Goal: Task Accomplishment & Management: Manage account settings

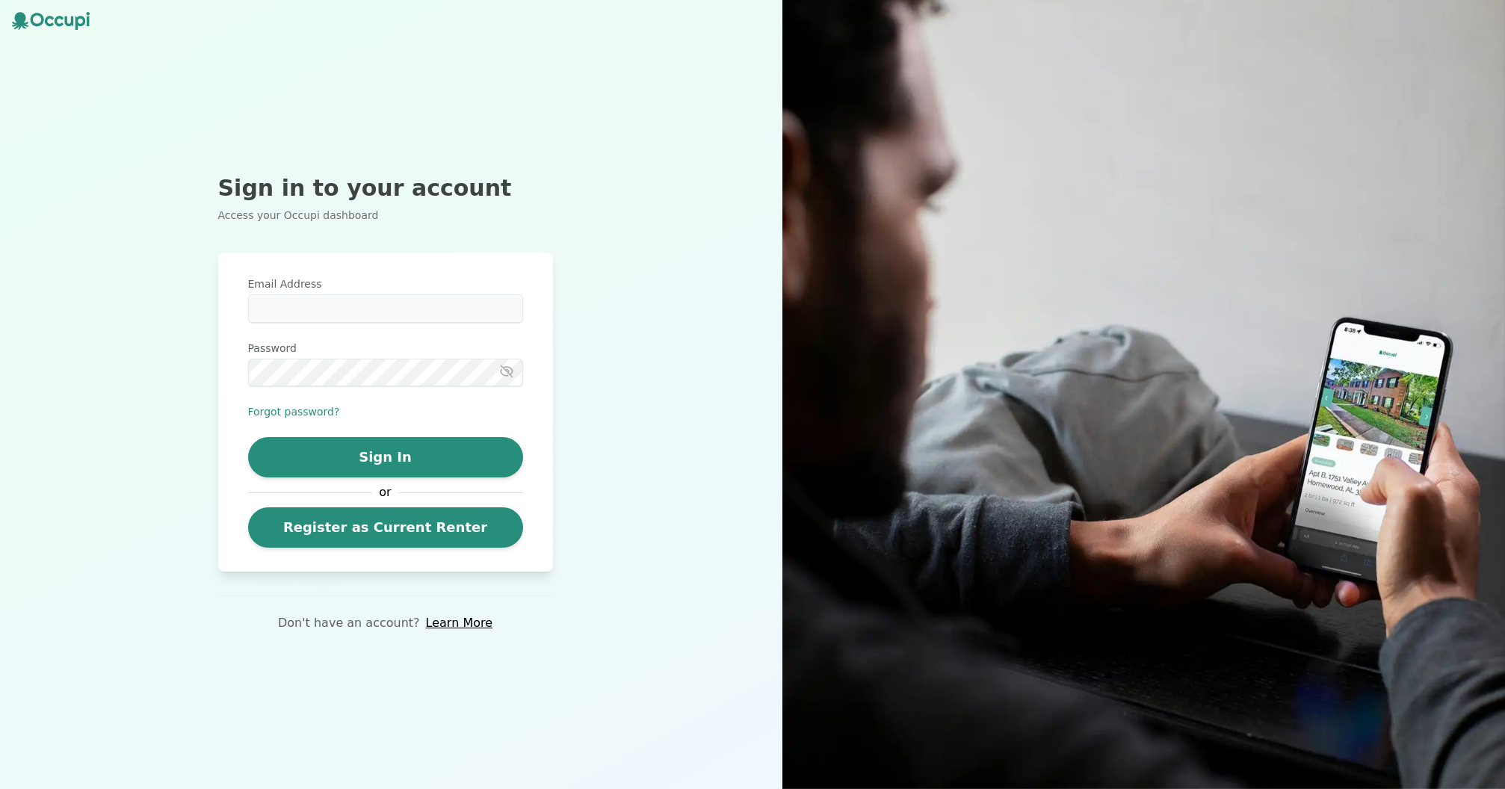
type input "**********"
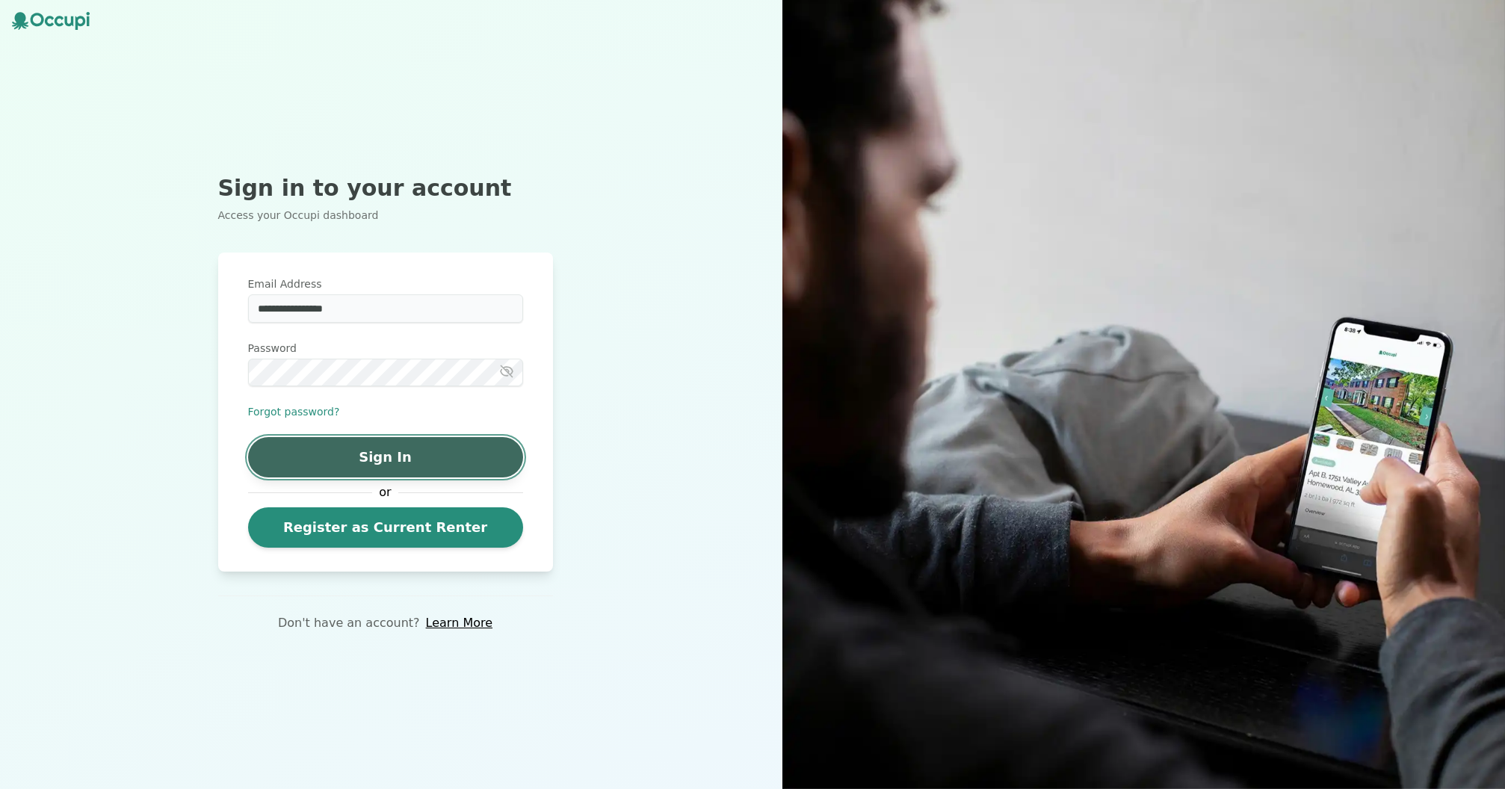
click at [467, 446] on button "Sign In" at bounding box center [385, 457] width 275 height 40
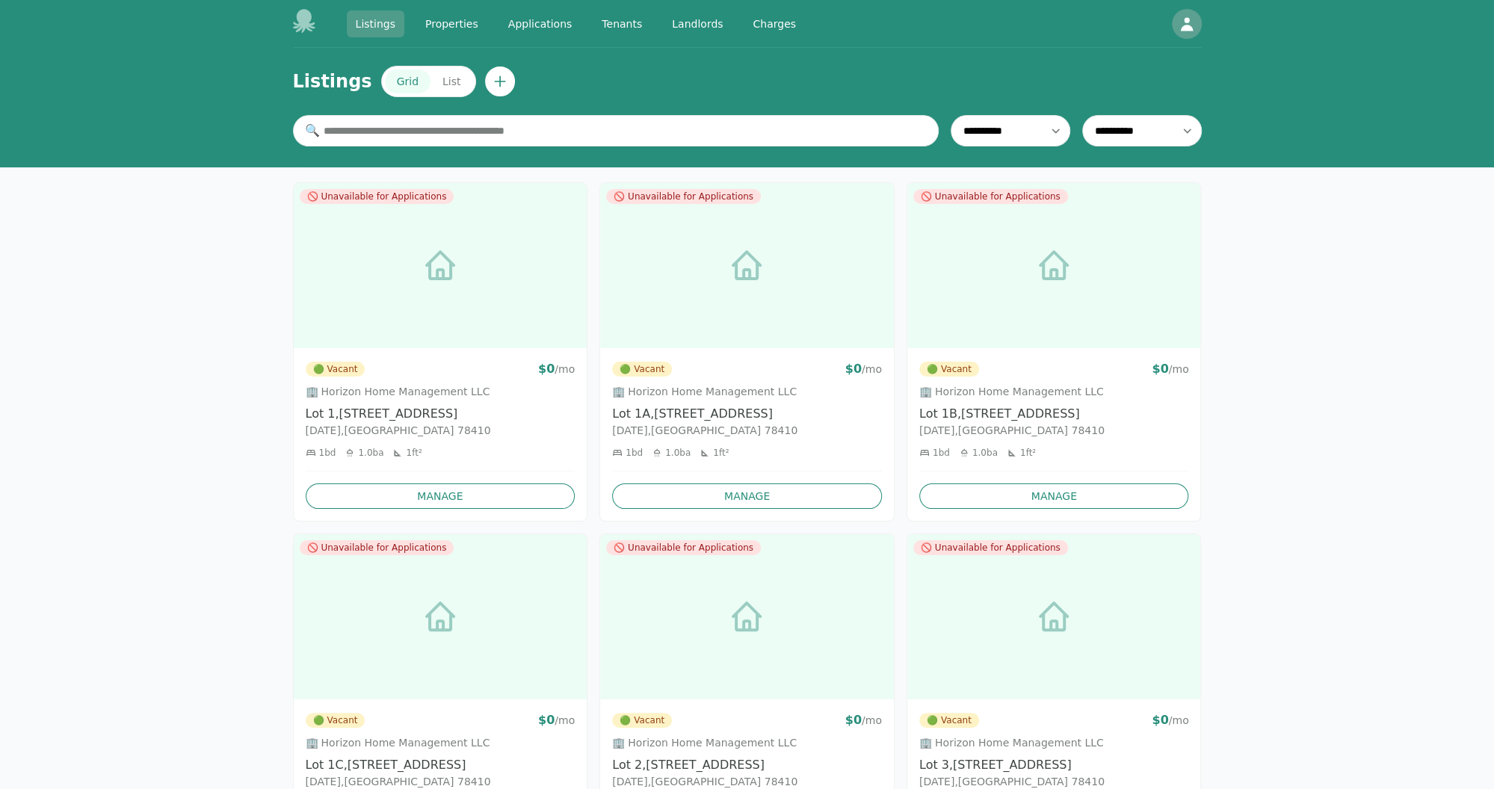
click at [427, 13] on link "Properties" at bounding box center [451, 23] width 71 height 27
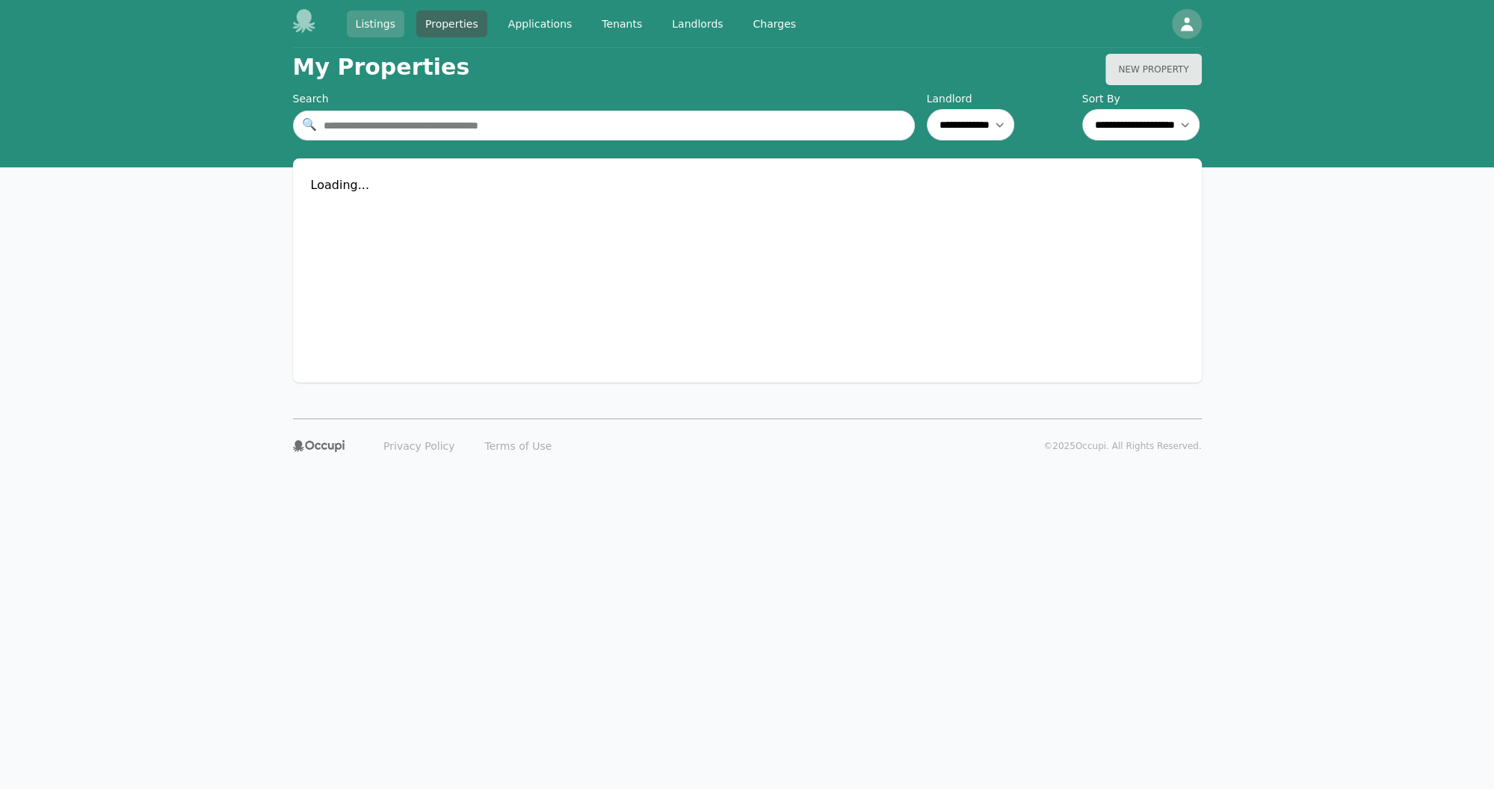
click at [368, 22] on link "Listings" at bounding box center [376, 23] width 58 height 27
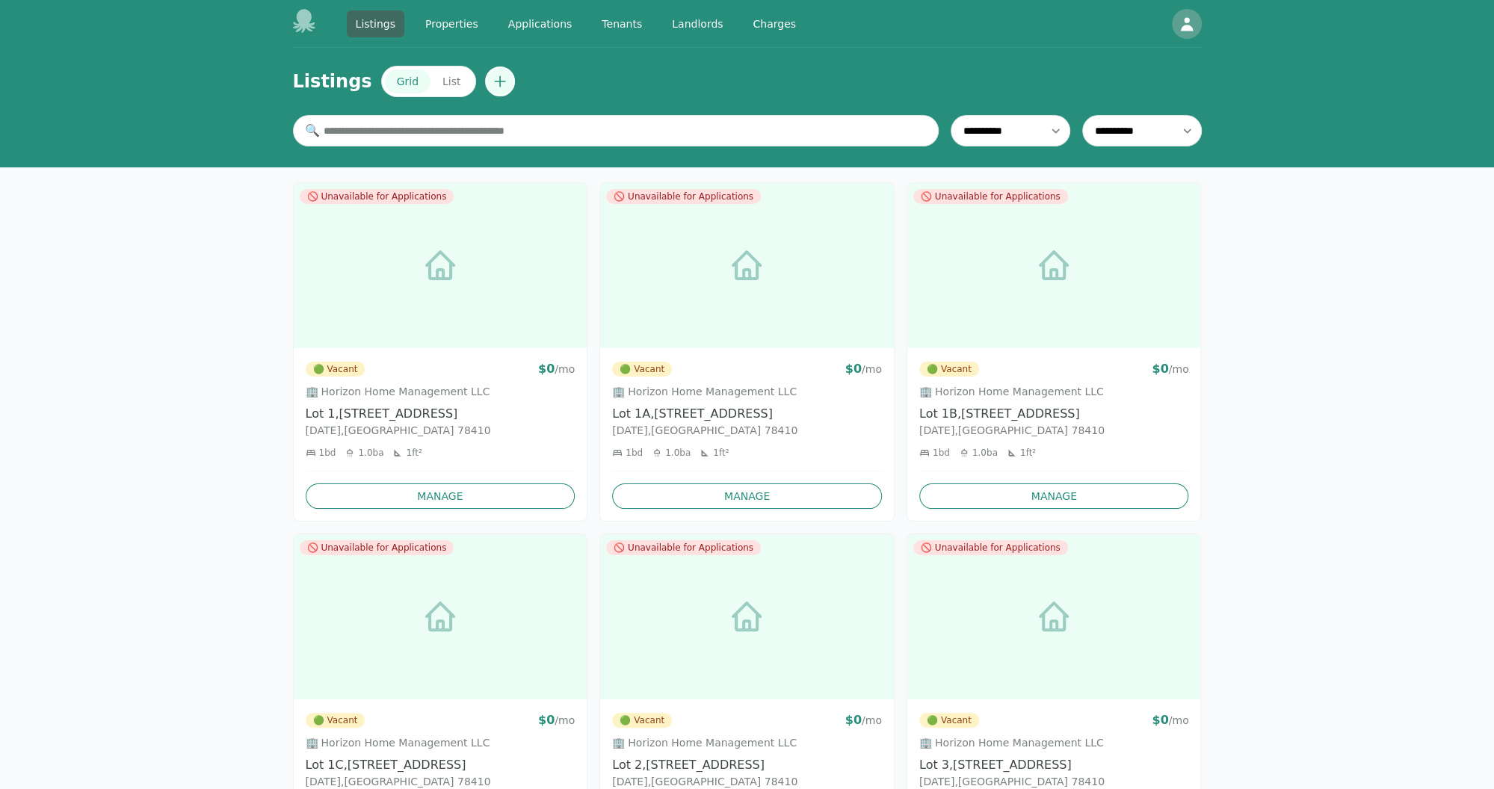
click at [492, 81] on icon "Create new listing" at bounding box center [499, 81] width 15 height 15
click at [448, 23] on link "Properties" at bounding box center [451, 23] width 71 height 27
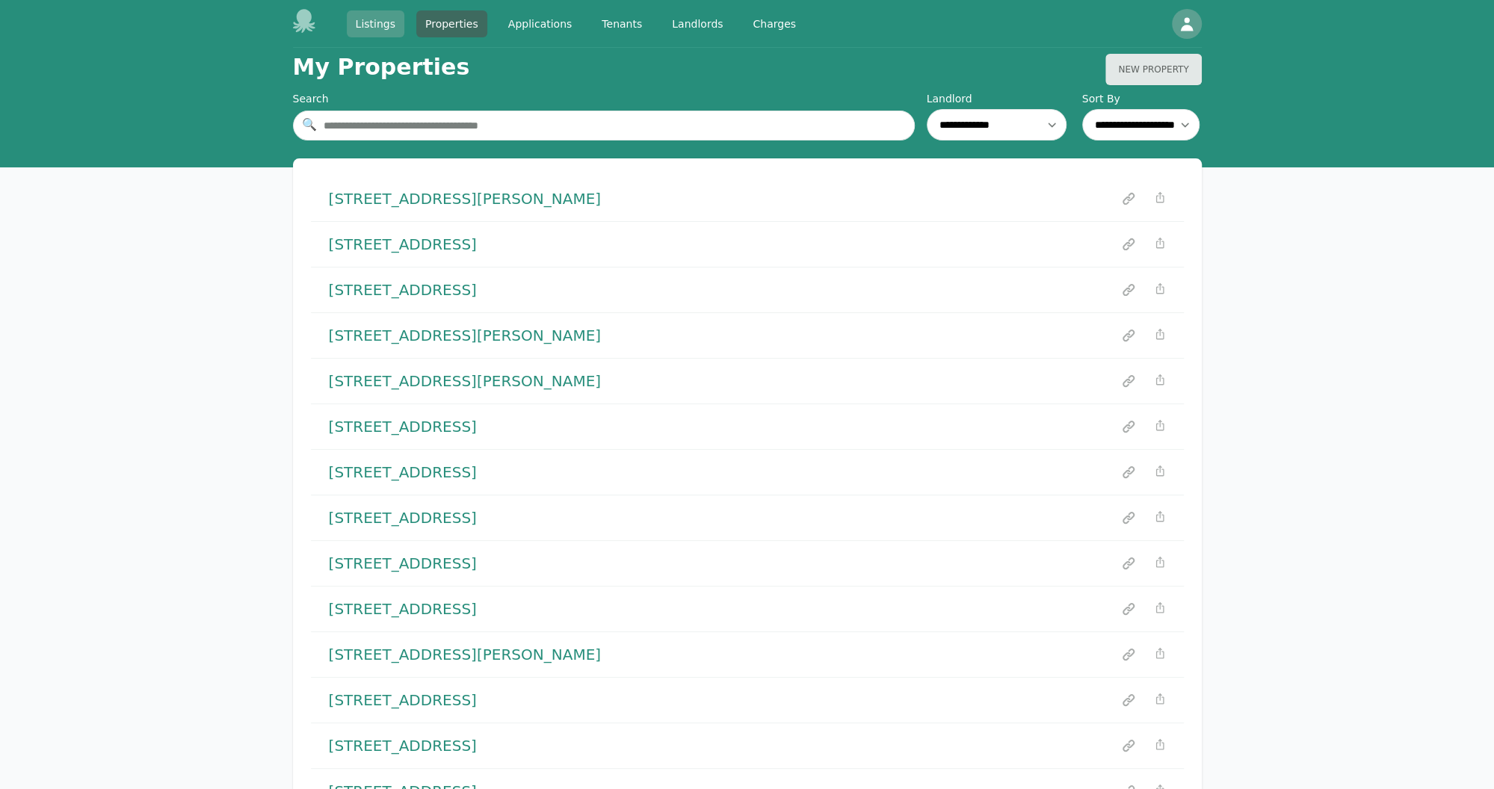
click at [380, 34] on link "Listings" at bounding box center [376, 23] width 58 height 27
